Goal: Find specific fact: Find specific fact

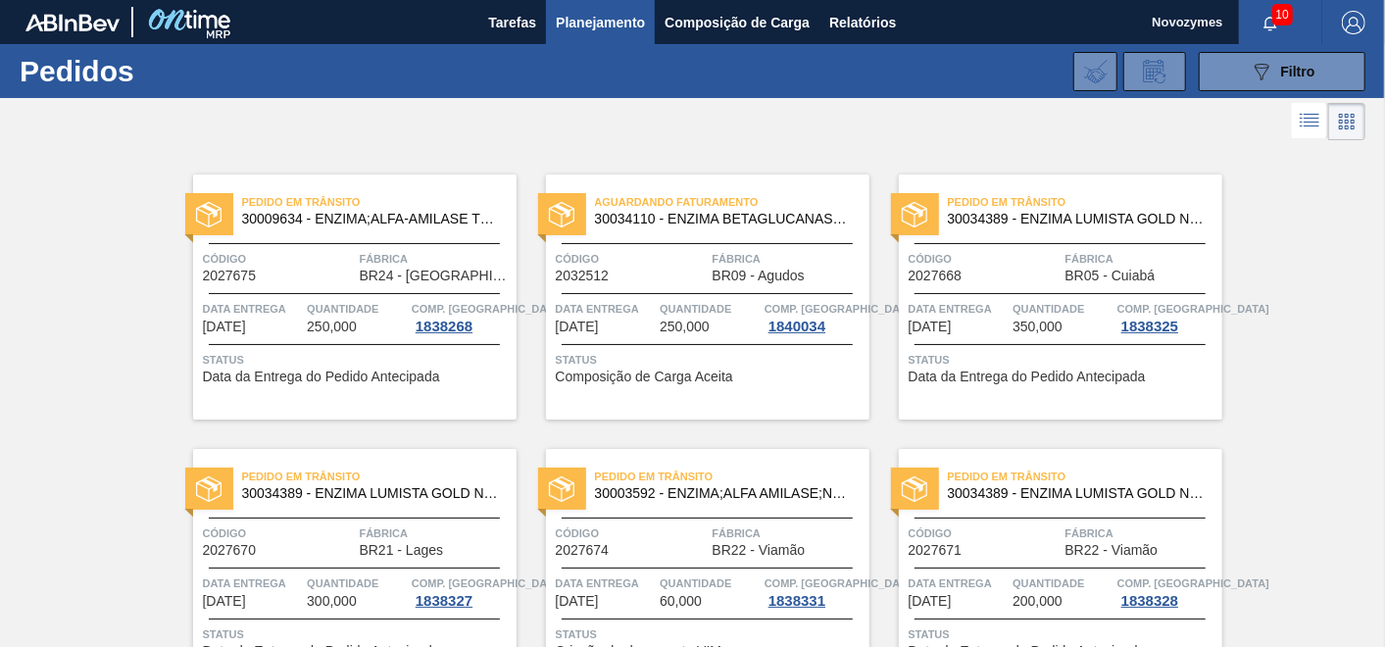
scroll to position [785, 0]
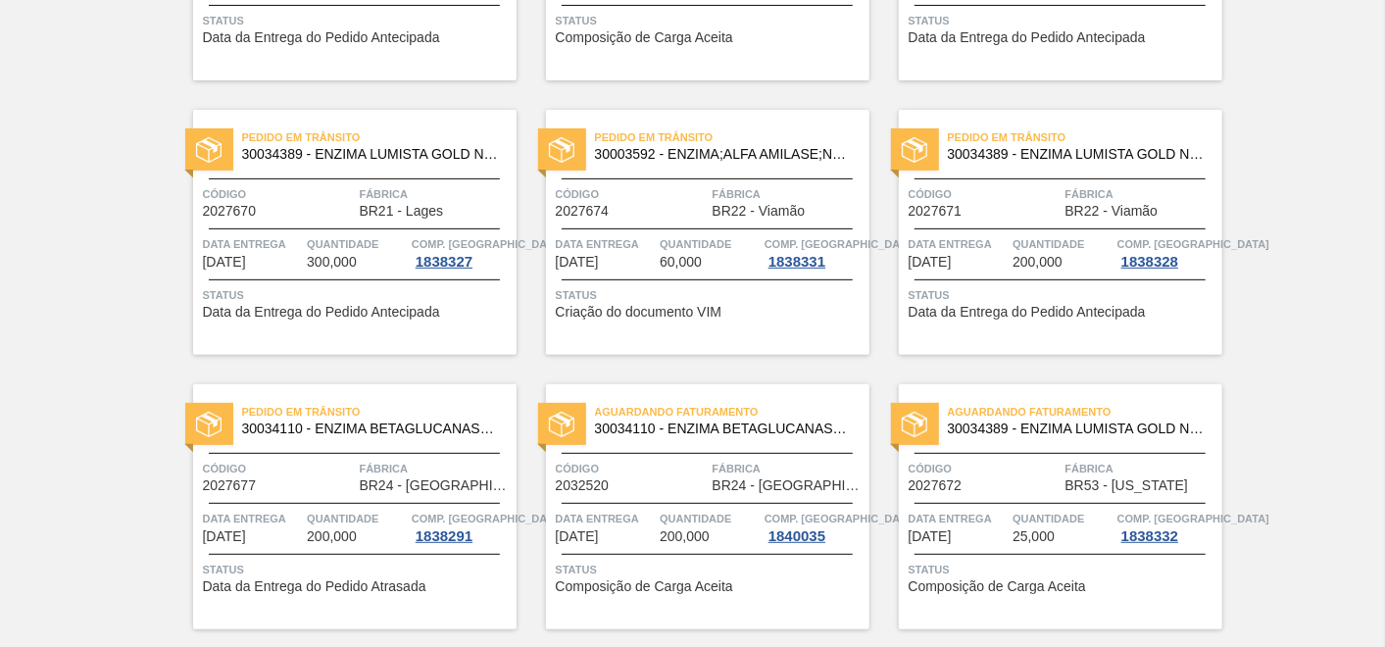
scroll to position [459, 0]
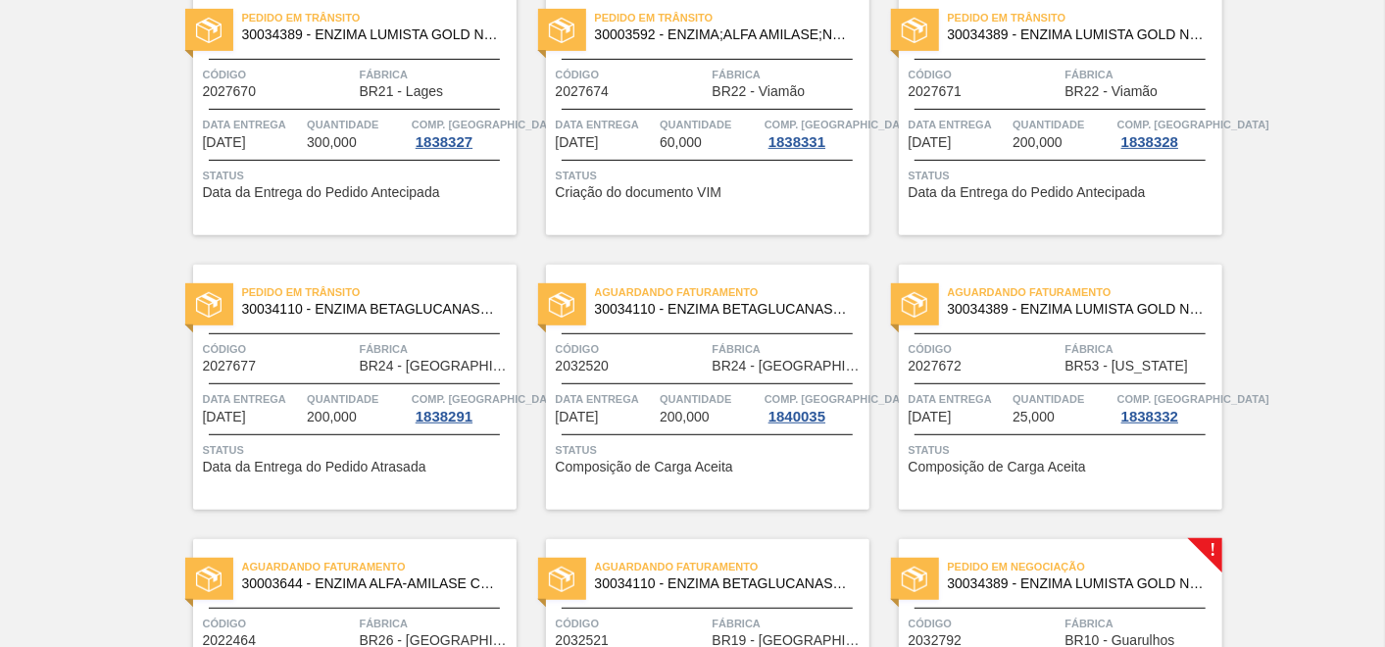
click at [1014, 422] on div "Quantidade 25,000" at bounding box center [1062, 406] width 100 height 35
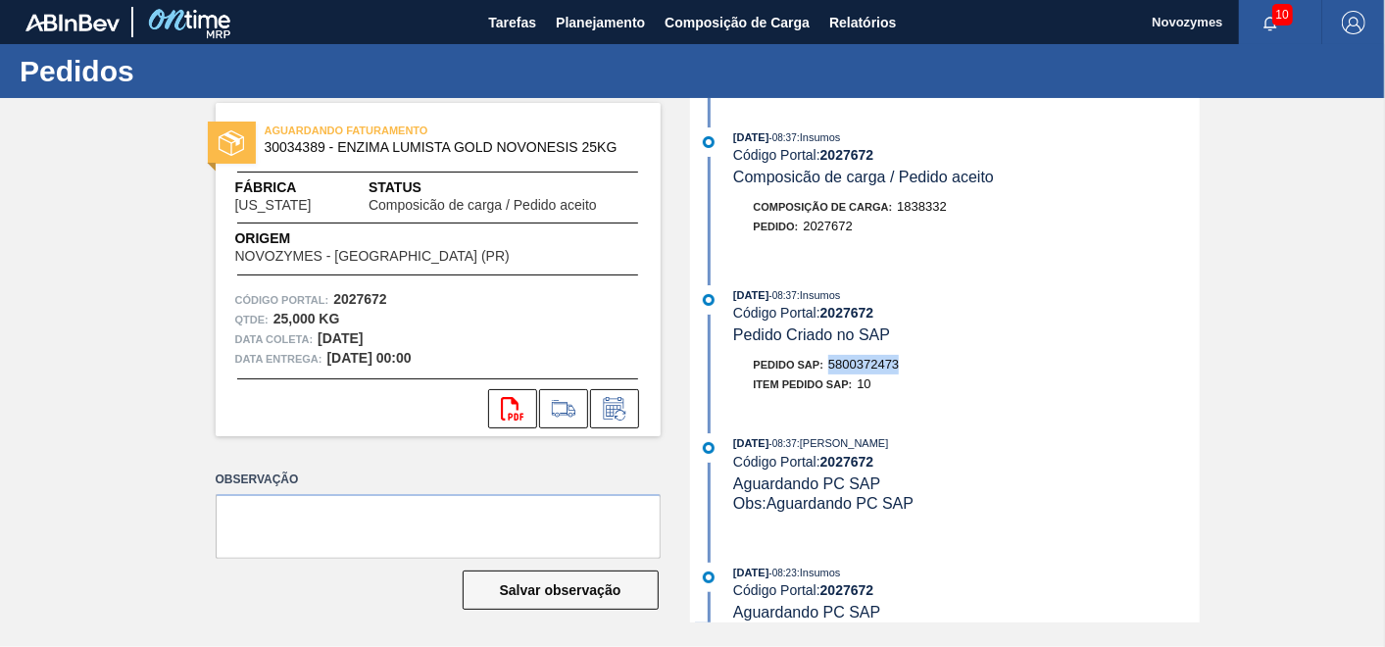
drag, startPoint x: 907, startPoint y: 366, endPoint x: 834, endPoint y: 372, distance: 72.8
click at [834, 372] on div "Pedido SAP: 5800372473" at bounding box center [967, 365] width 466 height 20
copy span "5800372473"
